Goal: Task Accomplishment & Management: Manage account settings

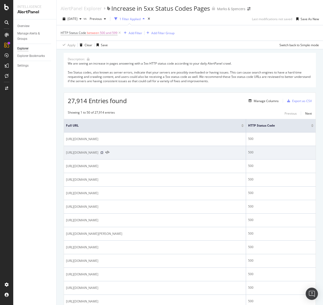
click at [104, 153] on icon at bounding box center [101, 152] width 3 height 3
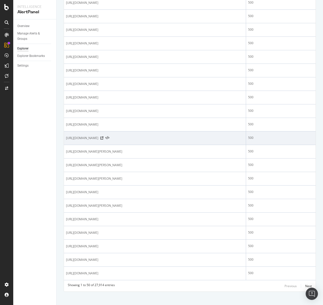
scroll to position [548, 0]
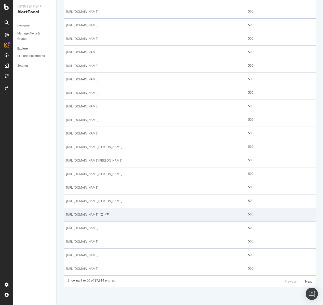
click at [104, 213] on icon at bounding box center [101, 214] width 3 height 3
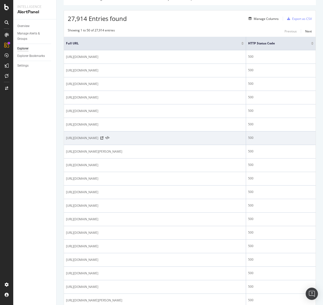
scroll to position [0, 0]
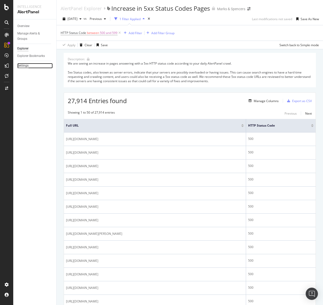
click at [28, 64] on div "Settings" at bounding box center [22, 65] width 11 height 5
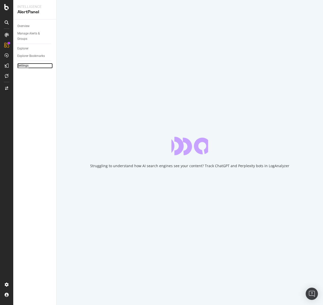
select select "04"
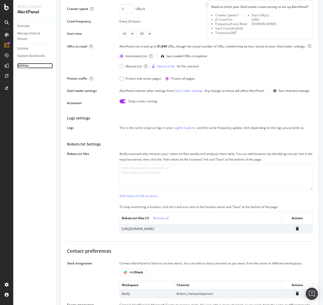
scroll to position [49, 0]
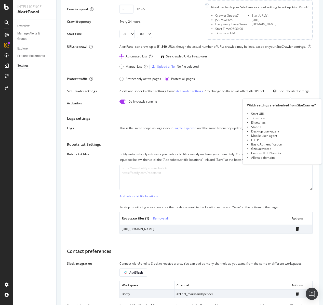
click at [280, 91] on div "See inherited settings" at bounding box center [294, 91] width 31 height 4
click at [274, 92] on icon at bounding box center [275, 91] width 4 height 3
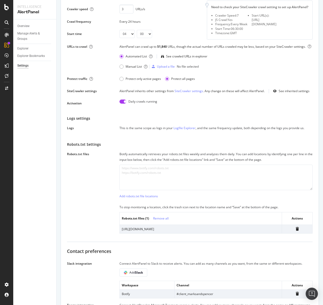
click at [188, 92] on div "AlertPanel inherits other settings from SiteCrawler settings . Any change on th…" at bounding box center [192, 91] width 145 height 4
click at [188, 90] on link "SiteCrawler settings" at bounding box center [189, 91] width 29 height 4
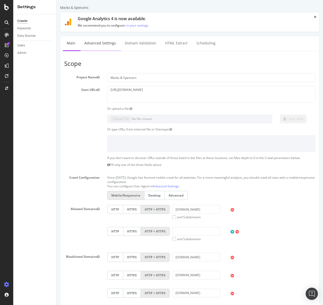
click at [101, 42] on link "Advanced Settings" at bounding box center [100, 43] width 39 height 14
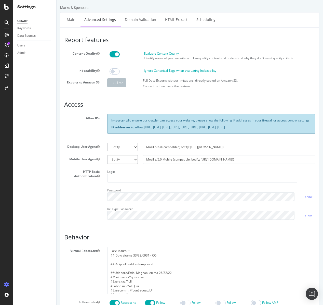
drag, startPoint x: 191, startPoint y: 137, endPoint x: 145, endPoint y: 133, distance: 46.1
click at [145, 129] on p "IP addresses to allow: [URL], [URL], [URL], [URL], [URL], [URL], [URL], [URL], …" at bounding box center [211, 127] width 200 height 4
copy p "[URL], [URL], [URL], [URL], [URL], [URL], [URL], [URL], [URL]"
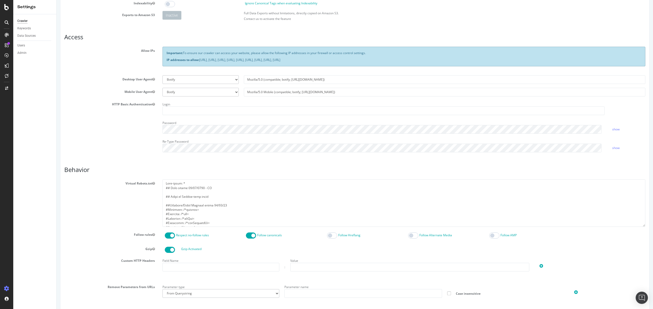
scroll to position [137, 0]
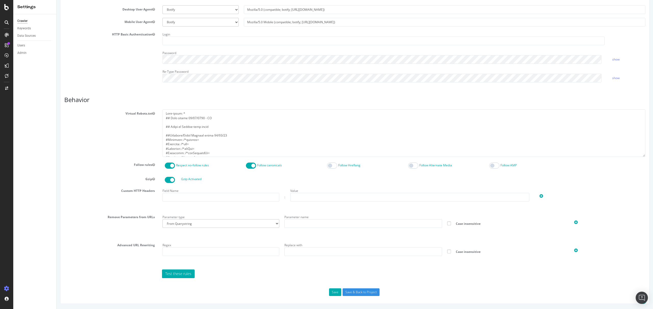
click at [115, 158] on section "Virtual Robots.txt Follow rules Respect no-follow rules Follow canonicals Follo…" at bounding box center [354, 193] width 581 height 168
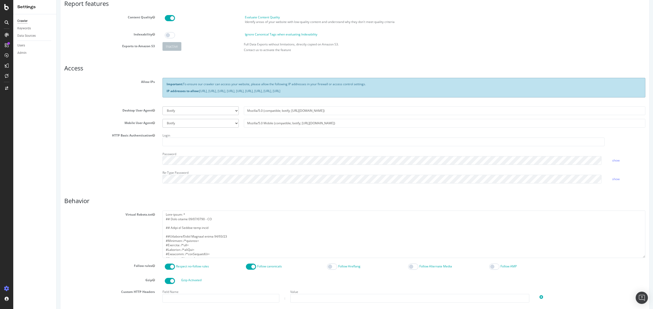
scroll to position [35, 0]
drag, startPoint x: 342, startPoint y: 111, endPoint x: 222, endPoint y: 108, distance: 120.7
click at [222, 108] on div "Botify Googlebot Chrome Firefox Edge Custom Mozilla/5.0 (compatible; botify; ht…" at bounding box center [404, 111] width 488 height 9
select select
drag, startPoint x: 344, startPoint y: 128, endPoint x: 226, endPoint y: 118, distance: 117.5
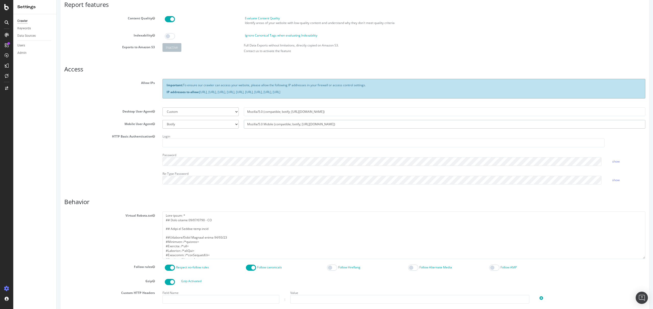
click at [226, 118] on section "Allow IPs Important: To ensure our crawler can access your website, please allo…" at bounding box center [354, 133] width 581 height 109
select select
click at [190, 124] on select "Botify Googlebot Safari iPhone Safari iPad Chrome Android Custom" at bounding box center [200, 124] width 76 height 9
click at [112, 161] on div "HTTP Basic Authentication Login Password show Re-Type Password show" at bounding box center [354, 160] width 589 height 56
click at [191, 127] on select "Botify Googlebot Safari iPhone Safari iPad Chrome Android Custom" at bounding box center [200, 124] width 76 height 9
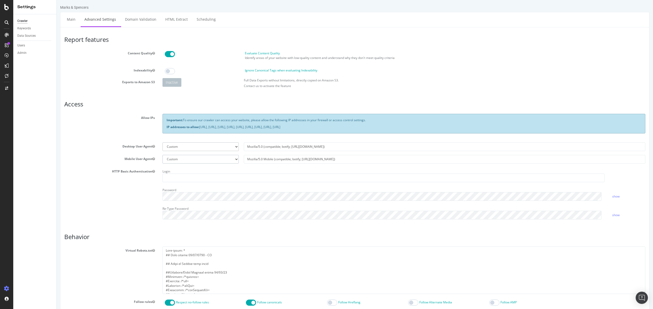
scroll to position [0, 0]
click at [31, 66] on div "AlertPanel" at bounding box center [27, 66] width 16 height 5
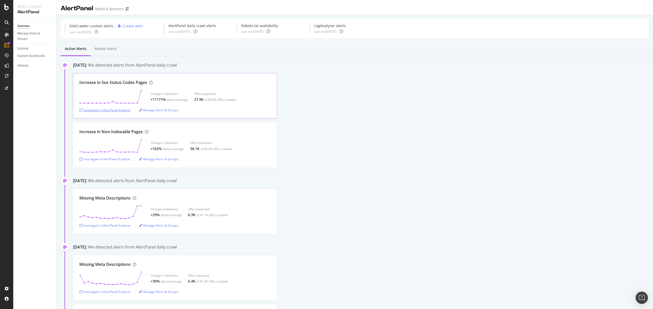
click at [108, 110] on div "Investigate in AlertPanel Explorer" at bounding box center [104, 110] width 51 height 4
